Goal: Task Accomplishment & Management: Manage account settings

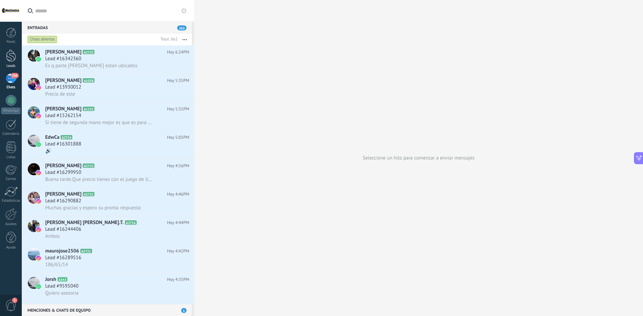
click at [16, 55] on div at bounding box center [11, 56] width 10 height 12
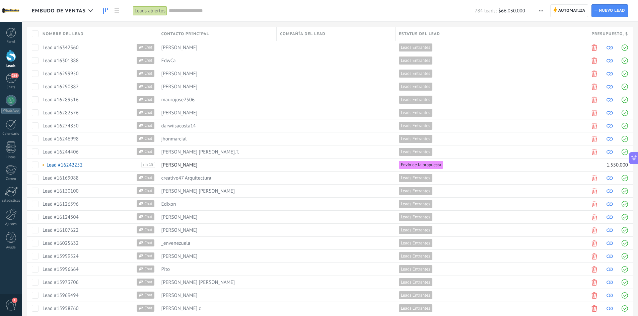
click at [106, 10] on icon at bounding box center [105, 10] width 5 height 5
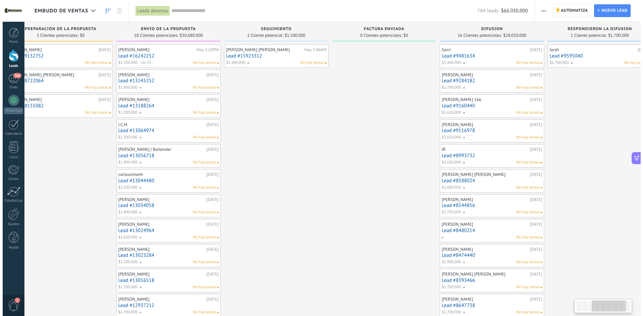
scroll to position [0, 374]
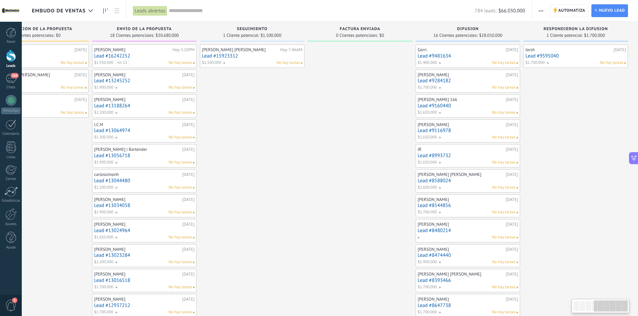
drag, startPoint x: 598, startPoint y: 303, endPoint x: 627, endPoint y: 309, distance: 30.0
click at [627, 309] on div at bounding box center [610, 306] width 34 height 11
click at [535, 54] on link "Lead #9595040" at bounding box center [575, 56] width 100 height 6
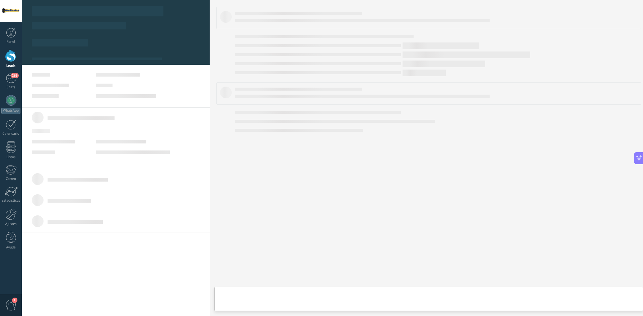
scroll to position [0, 369]
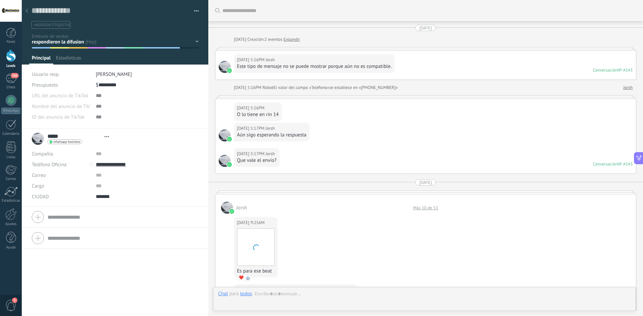
type textarea "**********"
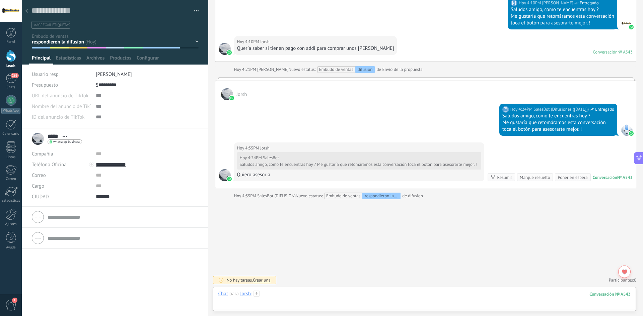
click at [338, 295] on div at bounding box center [424, 301] width 412 height 20
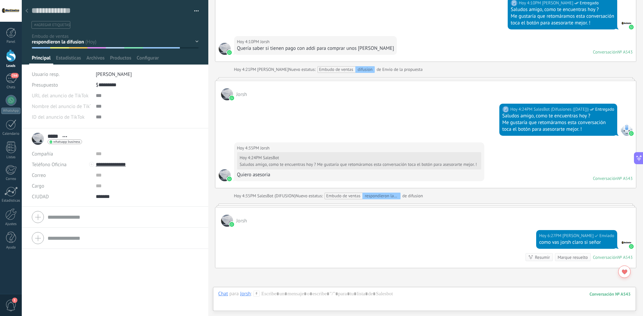
scroll to position [658, 0]
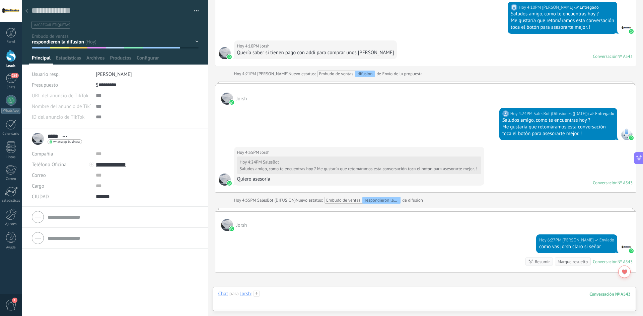
click at [355, 295] on div at bounding box center [424, 301] width 412 height 20
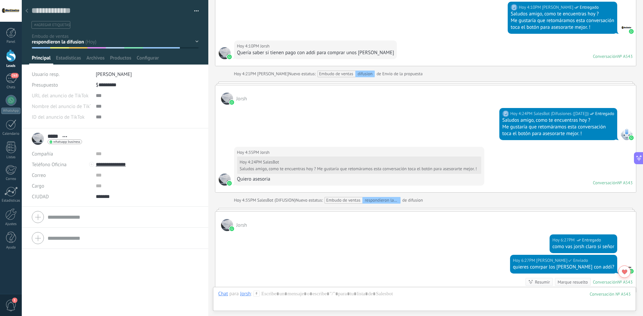
scroll to position [752, 0]
